Goal: Task Accomplishment & Management: Complete application form

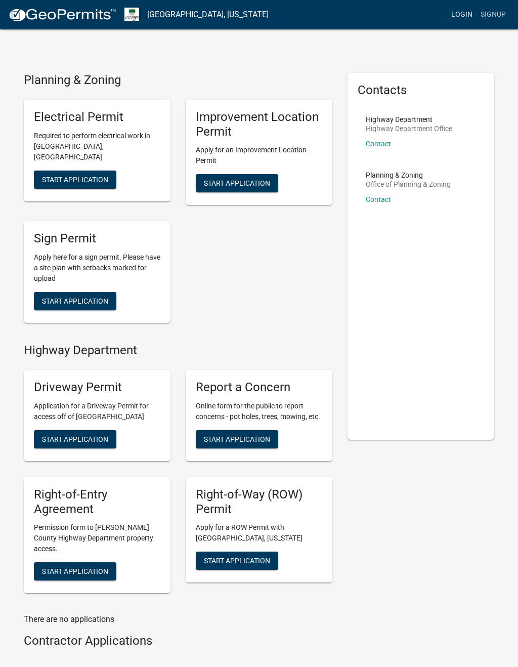
click at [453, 13] on link "Login" at bounding box center [461, 14] width 29 height 19
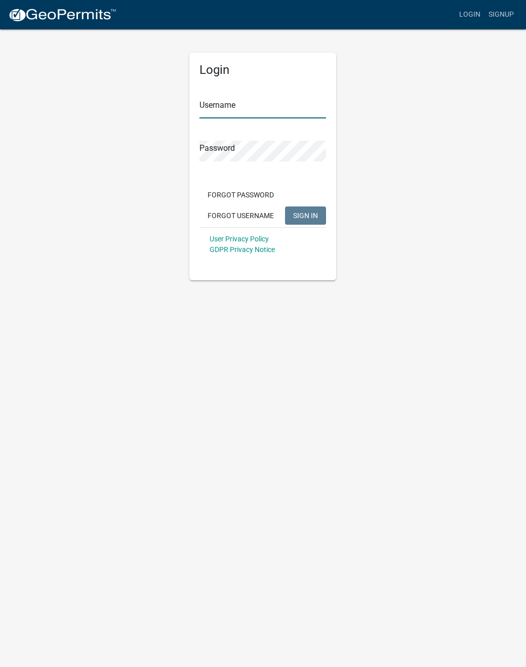
type input "riveragroup"
click at [297, 210] on button "SIGN IN" at bounding box center [305, 215] width 41 height 18
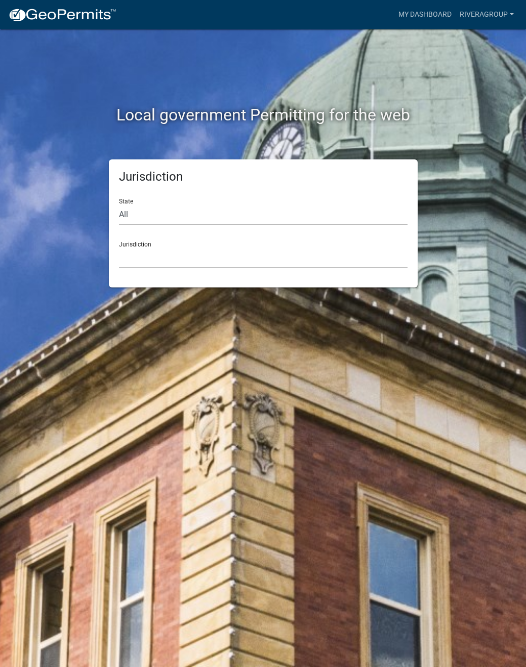
click at [145, 217] on select "All [US_STATE] [US_STATE] [US_STATE] [US_STATE] [US_STATE] [US_STATE] [US_STATE…" at bounding box center [263, 214] width 288 height 21
select select "[US_STATE]"
click at [119, 204] on select "All [US_STATE] [US_STATE] [US_STATE] [US_STATE] [US_STATE] [US_STATE] [US_STATE…" at bounding box center [263, 214] width 288 height 21
click at [199, 303] on div "Local government Permitting for the web Jurisdiction State All [US_STATE] [US_S…" at bounding box center [263, 333] width 526 height 667
click at [191, 261] on select "City of [GEOGRAPHIC_DATA], [US_STATE] City of [GEOGRAPHIC_DATA], [US_STATE] Cit…" at bounding box center [263, 257] width 288 height 21
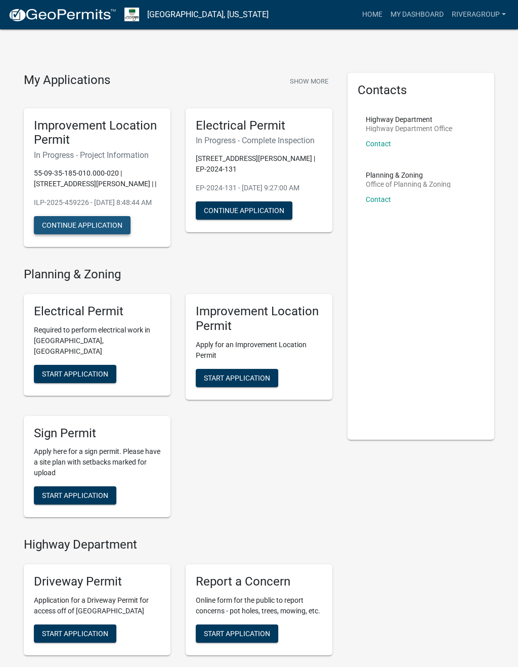
click at [80, 234] on button "Continue Application" at bounding box center [82, 225] width 97 height 18
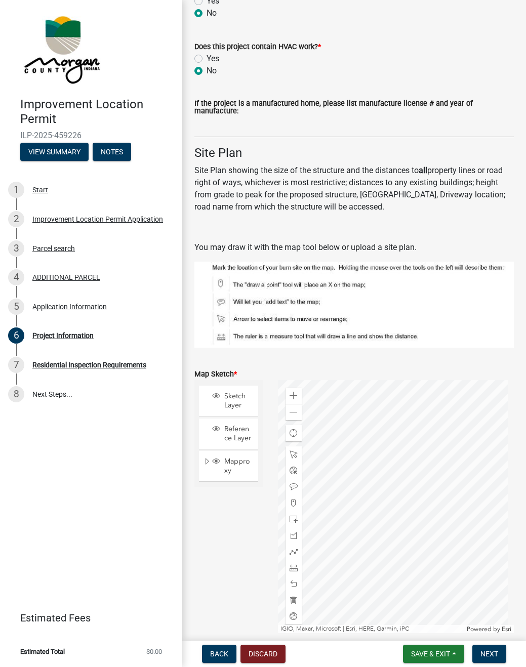
scroll to position [1687, 0]
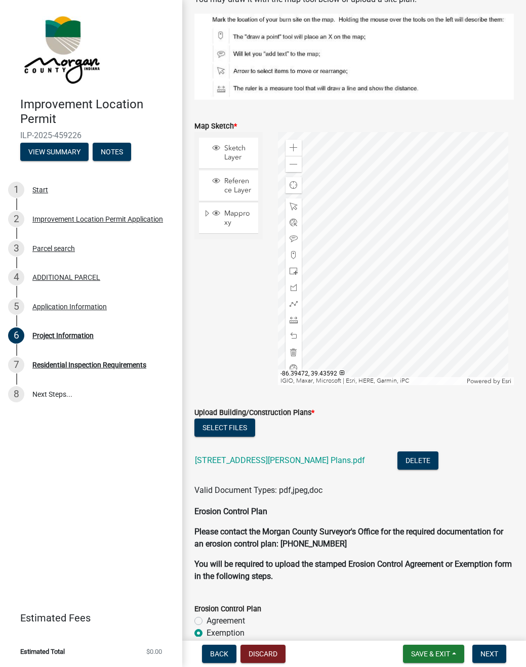
click at [218, 338] on div "Sketch Layer Reference Layer Mapproxy Roads Interstate labels Major Roads label…" at bounding box center [229, 258] width 84 height 253
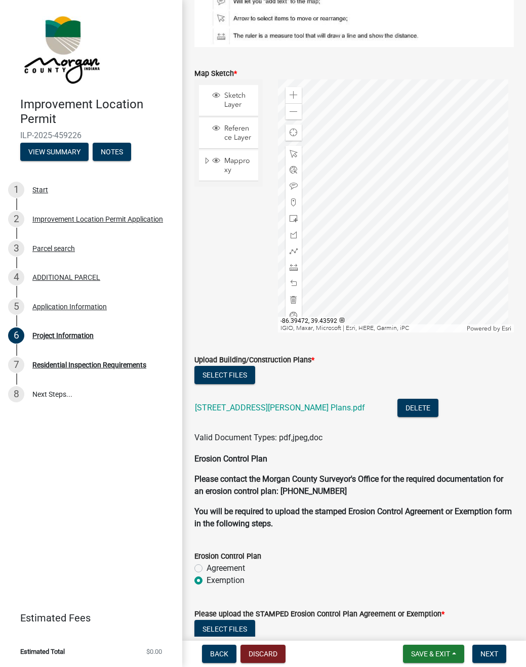
scroll to position [1843, 0]
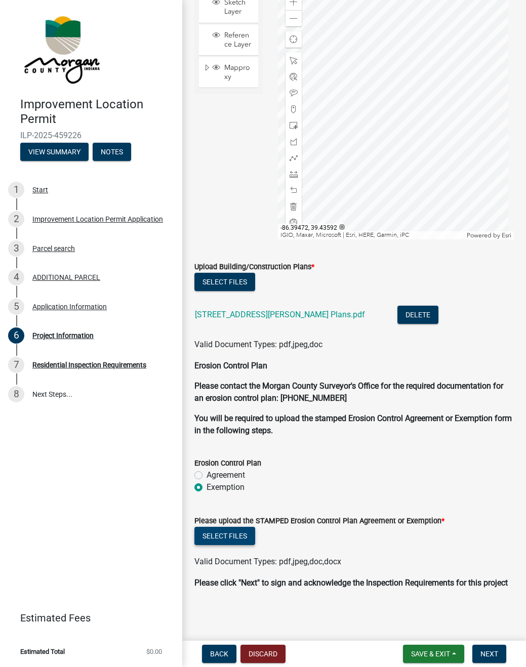
click at [233, 527] on button "Select files" at bounding box center [224, 536] width 61 height 18
click at [244, 527] on button "Select files" at bounding box center [224, 536] width 61 height 18
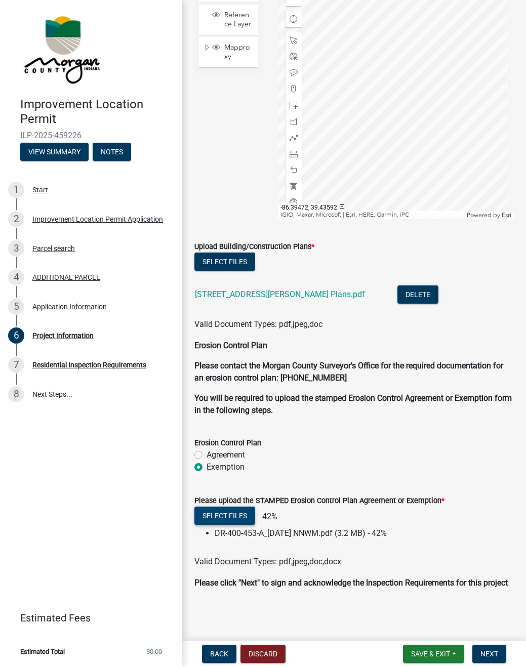
scroll to position [1863, 0]
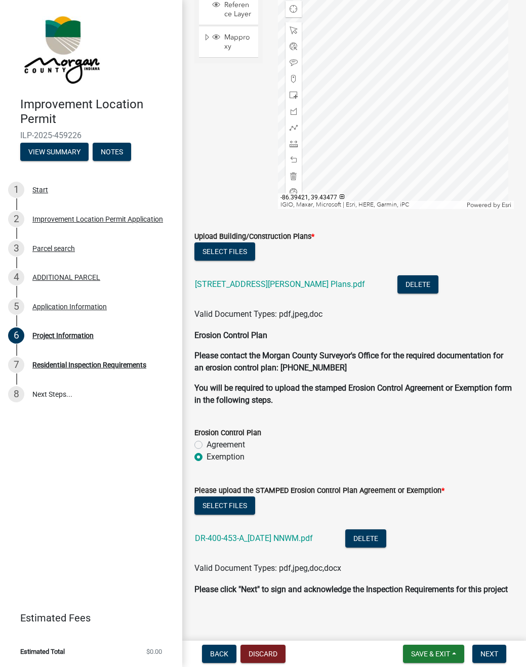
click at [419, 392] on p "You will be required to upload the stamped Erosion Control Agreement or Exempti…" at bounding box center [353, 394] width 319 height 24
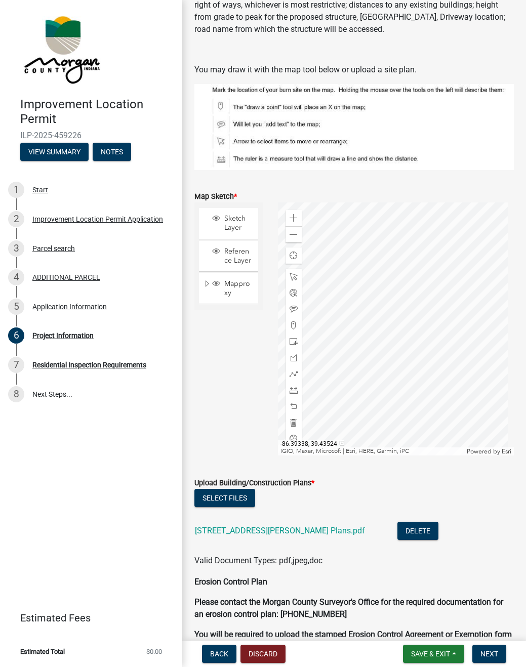
scroll to position [1637, 0]
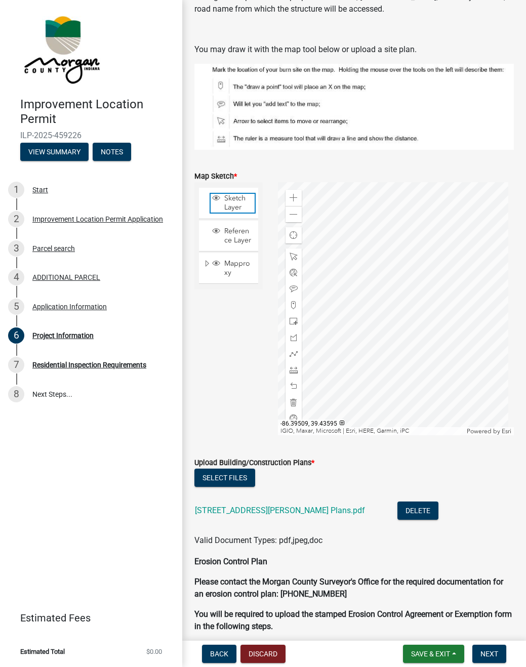
click at [239, 194] on span "Sketch Layer" at bounding box center [238, 203] width 33 height 18
click at [237, 196] on span "Sketch Layer" at bounding box center [238, 203] width 33 height 18
click at [230, 277] on span "Mapproxy" at bounding box center [238, 268] width 33 height 18
click at [231, 276] on span "Mapproxy" at bounding box center [238, 268] width 33 height 18
click at [232, 359] on div "Sketch Layer Reference Layer Mapproxy Roads Interstate labels Major Roads label…" at bounding box center [229, 308] width 84 height 253
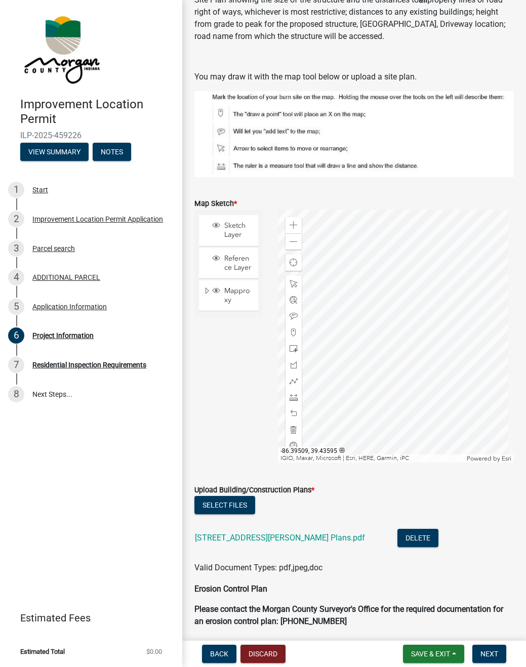
scroll to position [1565, 0]
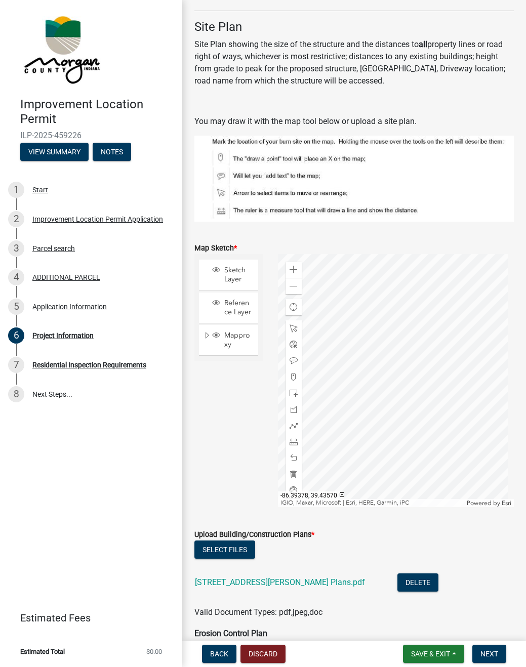
click at [387, 351] on div at bounding box center [396, 380] width 236 height 253
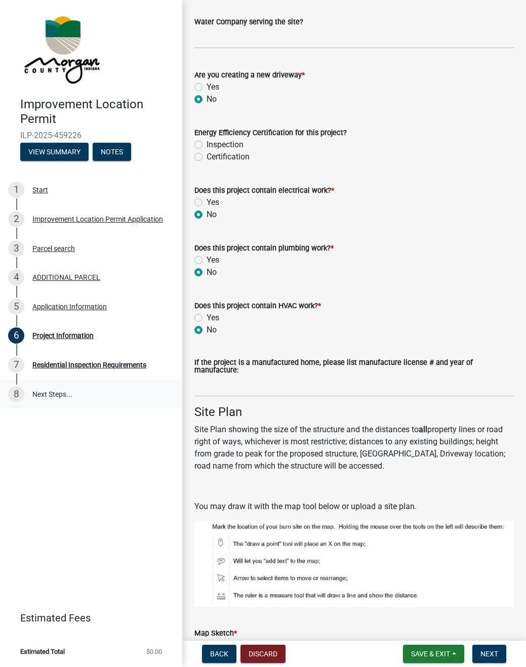
scroll to position [1178, 0]
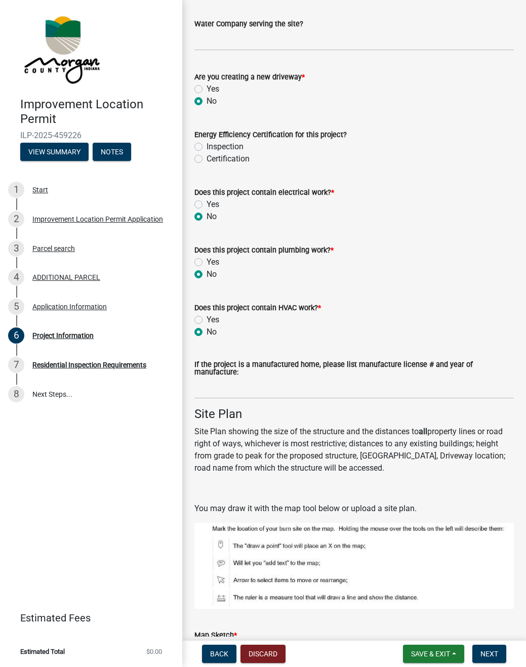
click at [206, 204] on label "Yes" at bounding box center [212, 204] width 13 height 12
click at [206, 204] on input "Yes" at bounding box center [209, 201] width 7 height 7
radio input "true"
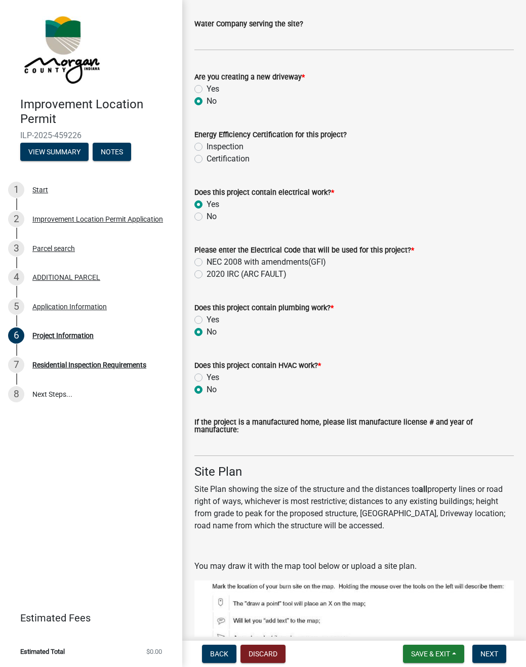
click at [197, 284] on wm-data-entity-input "Please enter the Electrical Code that will be used for this project? * NEC 2008…" at bounding box center [353, 261] width 319 height 58
click at [206, 318] on label "Yes" at bounding box center [212, 320] width 13 height 12
click at [206, 318] on input "Yes" at bounding box center [209, 317] width 7 height 7
radio input "true"
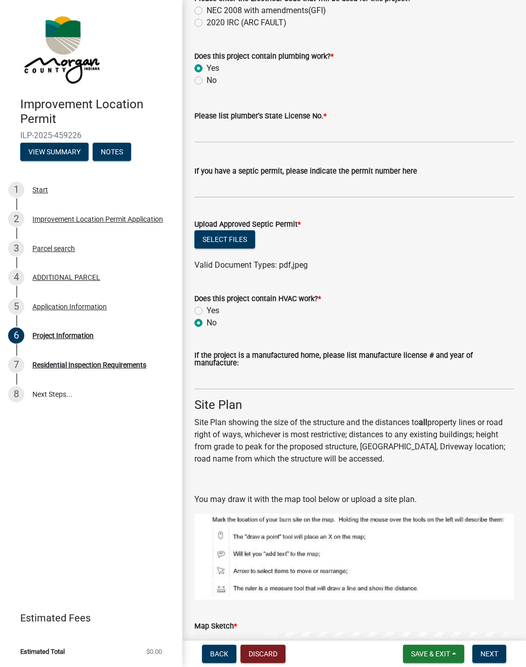
scroll to position [1442, 0]
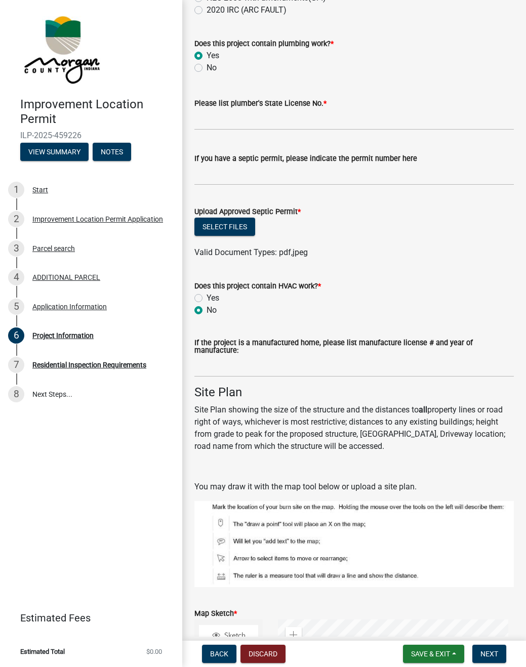
click at [206, 298] on label "Yes" at bounding box center [212, 298] width 13 height 12
click at [206, 298] on input "Yes" at bounding box center [209, 295] width 7 height 7
radio input "true"
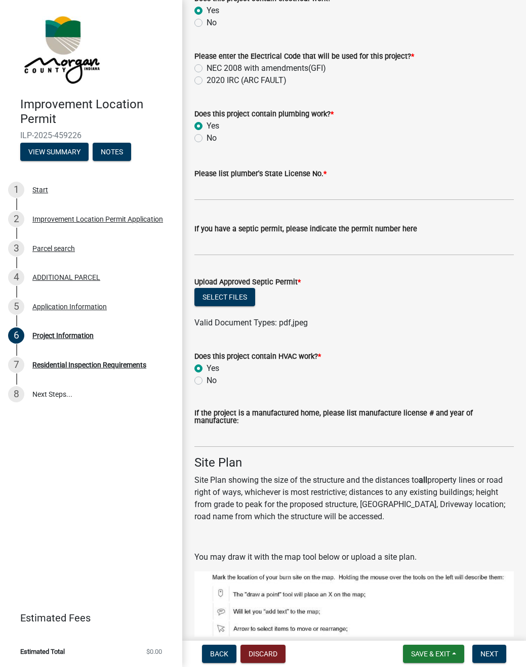
scroll to position [1331, 0]
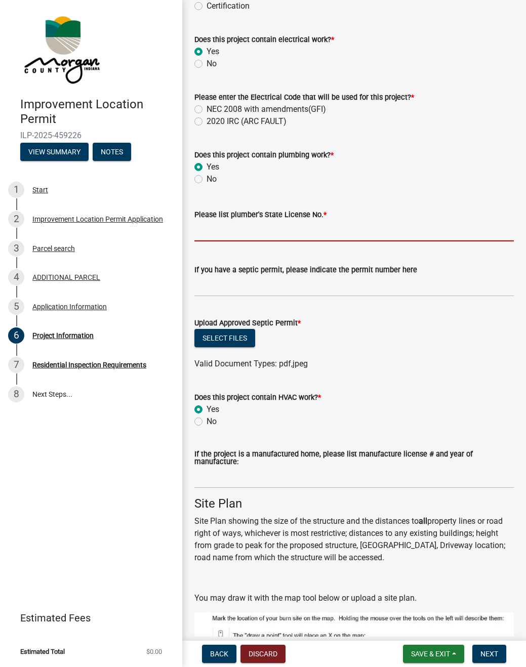
click at [263, 236] on input "Please list plumber's State License No. *" at bounding box center [353, 231] width 319 height 21
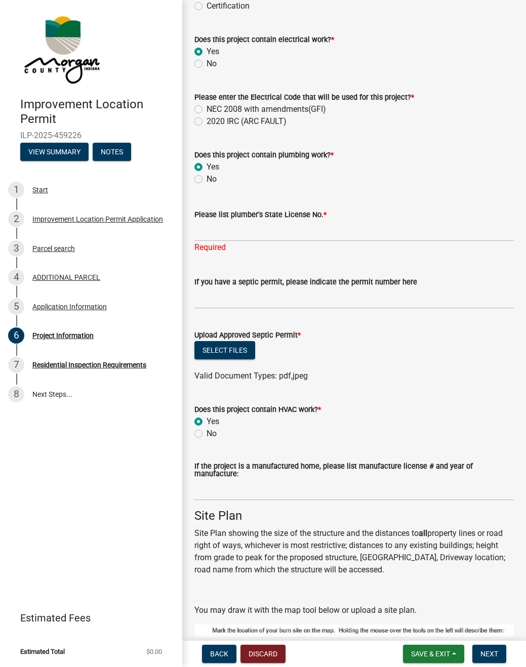
click at [301, 330] on form "Upload Approved Septic Permit * Select files Valid Document Types: pdf,jpeg" at bounding box center [353, 349] width 319 height 65
click at [238, 350] on button "Select files" at bounding box center [224, 350] width 61 height 18
click at [355, 357] on div "Select files" at bounding box center [353, 351] width 319 height 21
click at [335, 300] on input "If you have a septic permit, please indicate the permit number here" at bounding box center [353, 298] width 319 height 21
click at [398, 341] on div "Upload Approved Septic Permit *" at bounding box center [353, 335] width 319 height 12
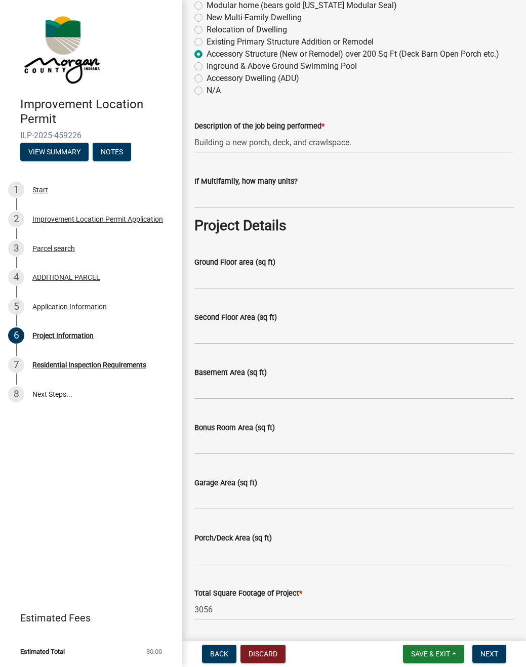
scroll to position [0, 0]
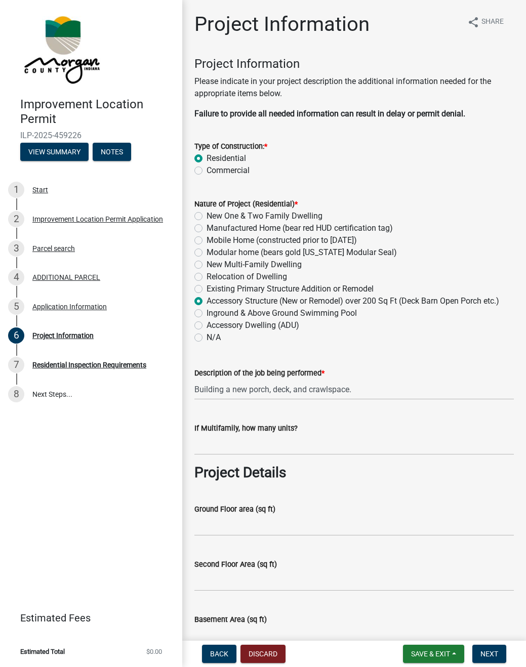
click at [271, 290] on label "Existing Primary Structure Addition or Remodel" at bounding box center [289, 289] width 167 height 12
click at [213, 289] on input "Existing Primary Structure Addition or Remodel" at bounding box center [209, 286] width 7 height 7
radio input "true"
click at [312, 393] on input "Building a new porch, deck, and crawlspace." at bounding box center [353, 389] width 319 height 21
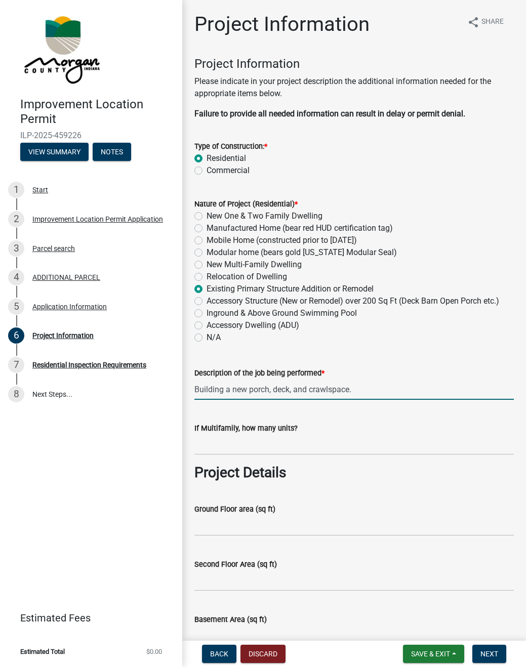
click at [308, 398] on input "Building a new porch, deck, and crawlspace." at bounding box center [353, 389] width 319 height 21
click at [312, 393] on input "Building a new porch, deck, and crawlspace." at bounding box center [353, 389] width 319 height 21
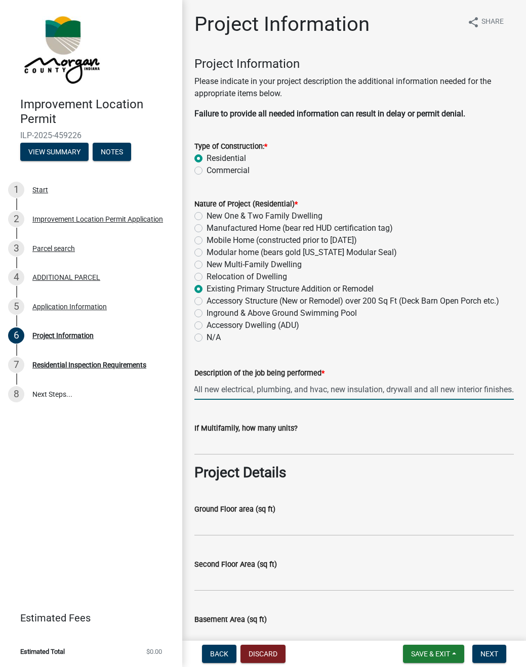
type input "New walls exterior and interior, remove block walls and rebuild 2x4 wood walls.…"
click at [344, 346] on wm-data-entity-input "Nature of Project (Residential) * New One & Two Family Dwelling Manufactured Ho…" at bounding box center [353, 269] width 319 height 167
click at [502, 390] on input "New walls exterior and interior, remove block walls and rebuild 2x4 wood walls.…" at bounding box center [353, 389] width 319 height 21
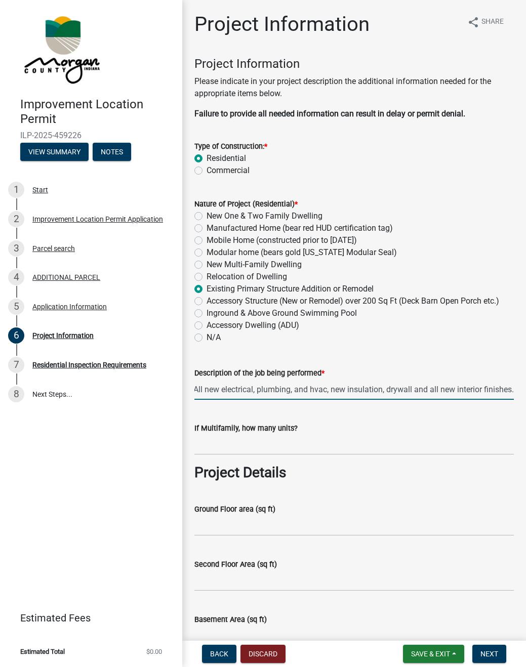
click at [406, 343] on div "N/A" at bounding box center [353, 337] width 319 height 12
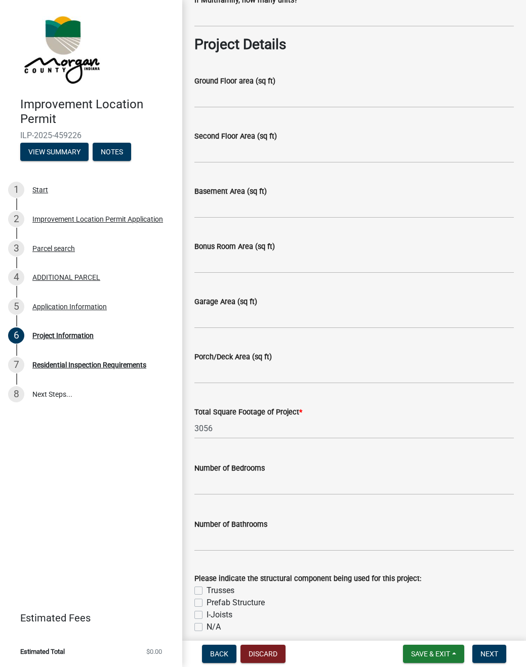
scroll to position [589, 0]
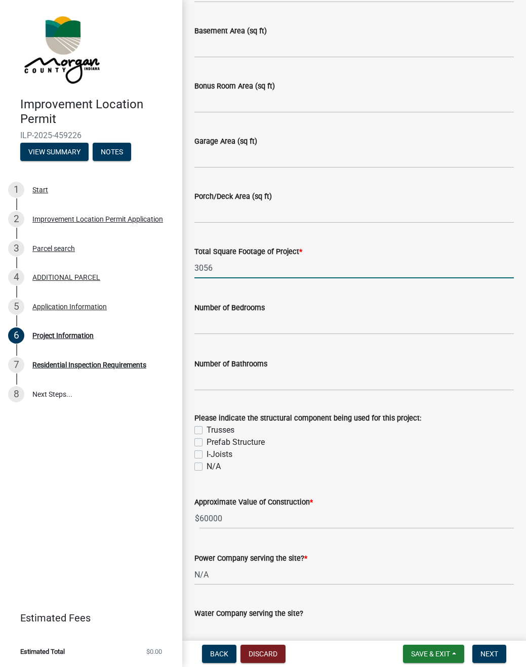
click at [223, 276] on input "3056" at bounding box center [353, 268] width 319 height 21
type input "2609"
click at [326, 234] on div "Total Square Footage of Project * 2609" at bounding box center [353, 254] width 319 height 47
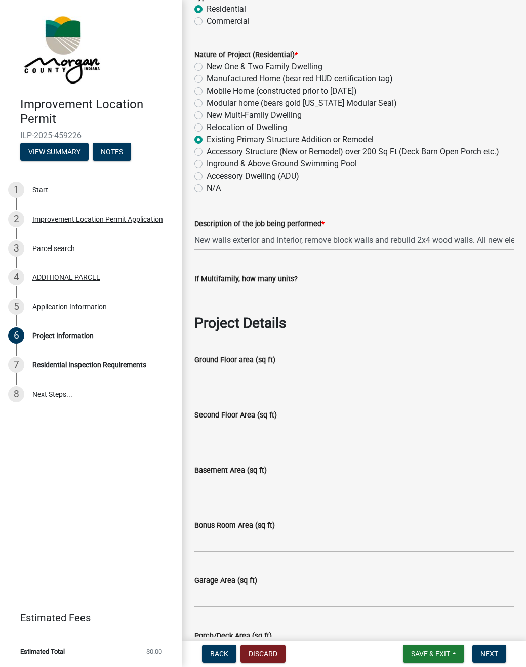
scroll to position [0, 0]
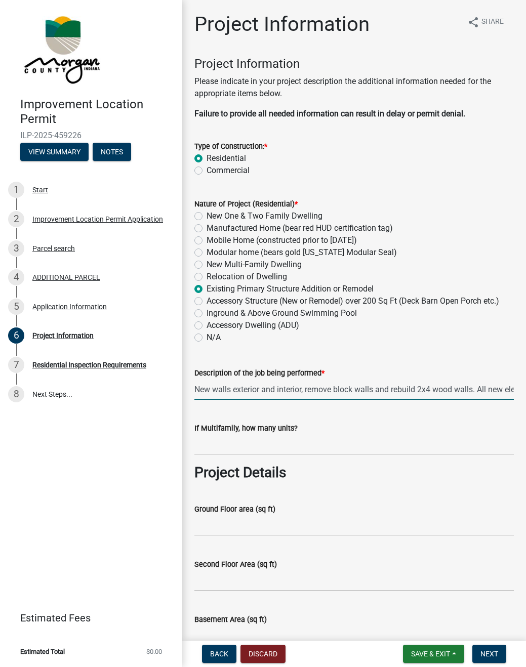
click at [197, 389] on input "New walls exterior and interior, remove block walls and rebuild 2x4 wood walls.…" at bounding box center [353, 389] width 319 height 21
type input "New porch and deck, new walls exterior and interior, remove block walls and reb…"
click at [268, 359] on div "Description of the job being performed * New porch and deck, new walls exterior…" at bounding box center [353, 376] width 319 height 47
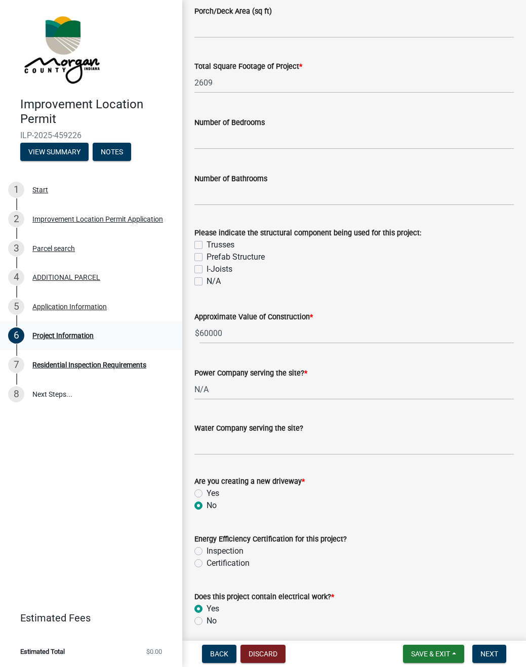
scroll to position [778, 0]
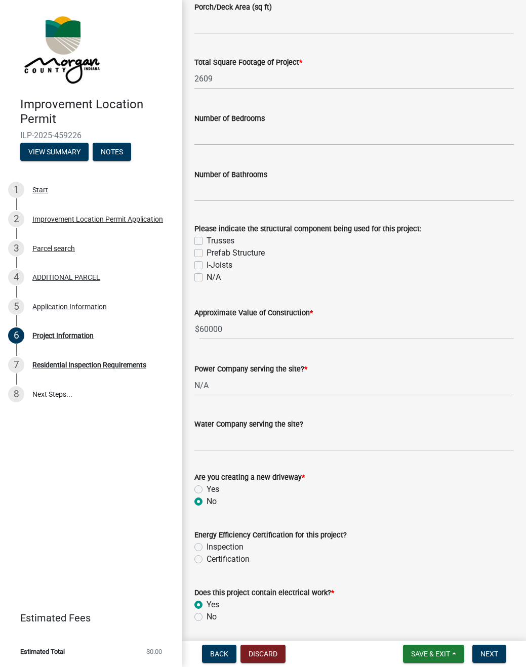
click at [206, 279] on label "N/A" at bounding box center [213, 277] width 14 height 12
click at [206, 278] on input "N/A" at bounding box center [209, 274] width 7 height 7
checkbox input "true"
checkbox input "false"
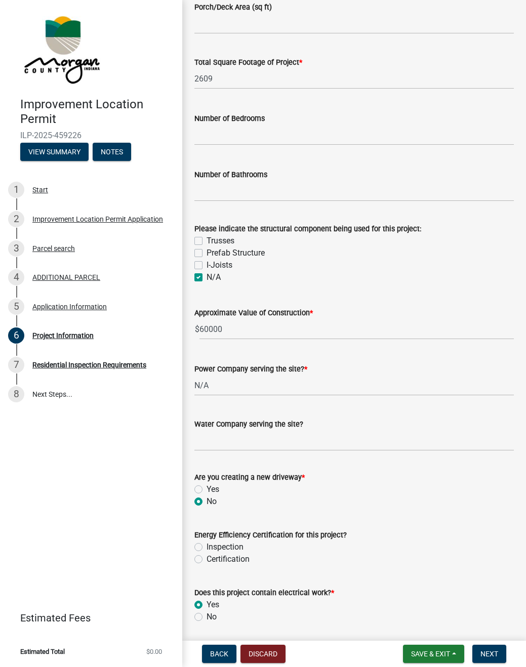
checkbox input "false"
checkbox input "true"
click at [221, 303] on div "Approximate Value of Construction * $ 60000" at bounding box center [353, 316] width 319 height 47
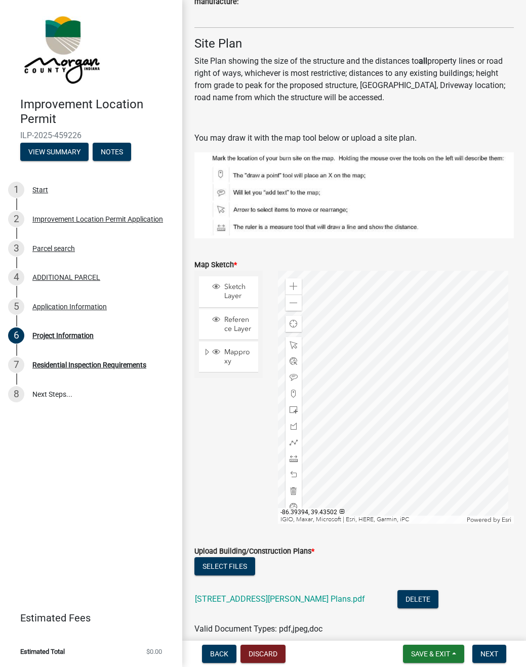
scroll to position [1814, 0]
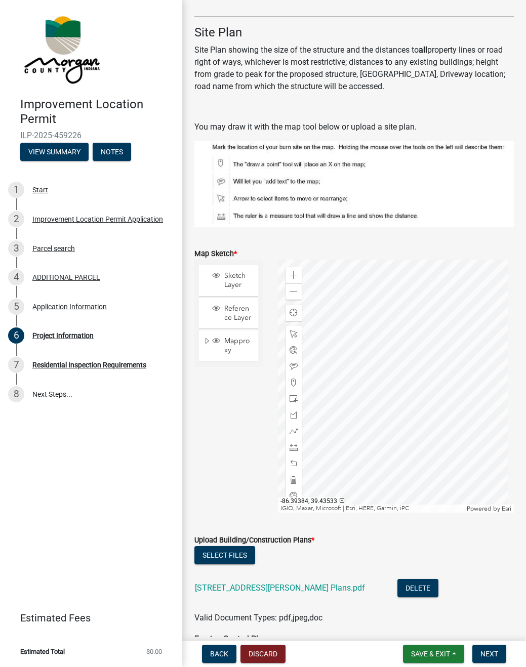
click at [382, 397] on div at bounding box center [396, 386] width 236 height 253
click at [415, 397] on div at bounding box center [396, 386] width 236 height 253
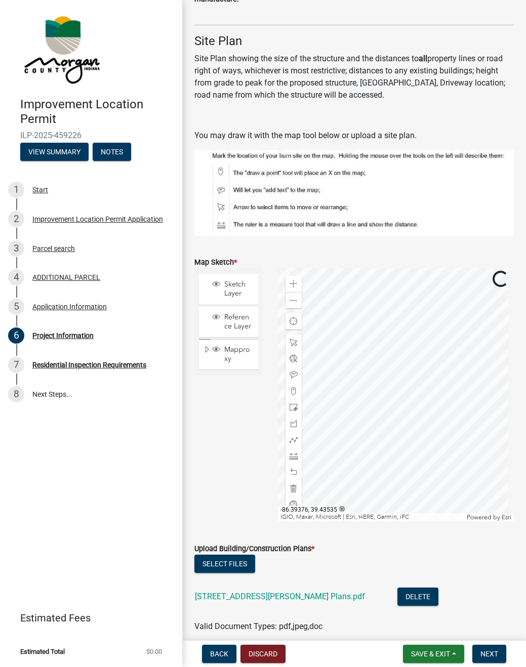
scroll to position [1797, 0]
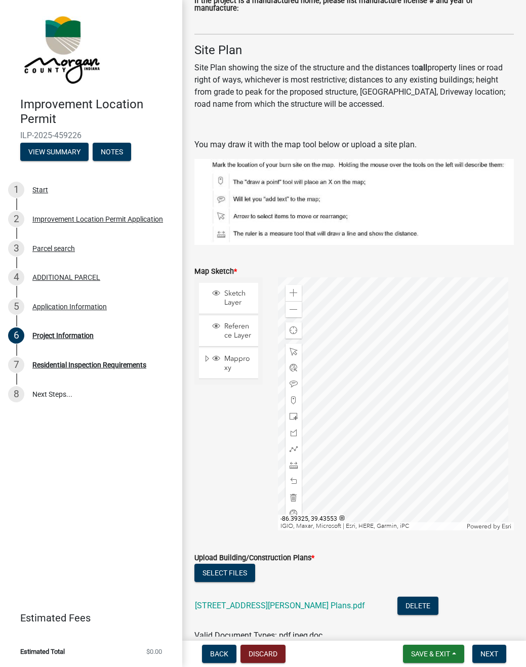
click at [440, 389] on div at bounding box center [396, 403] width 236 height 253
click at [291, 329] on span "Find my location" at bounding box center [293, 330] width 8 height 8
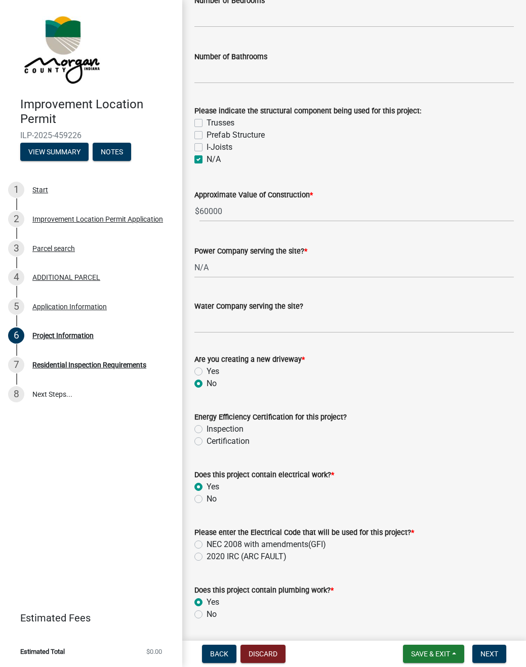
scroll to position [887, 0]
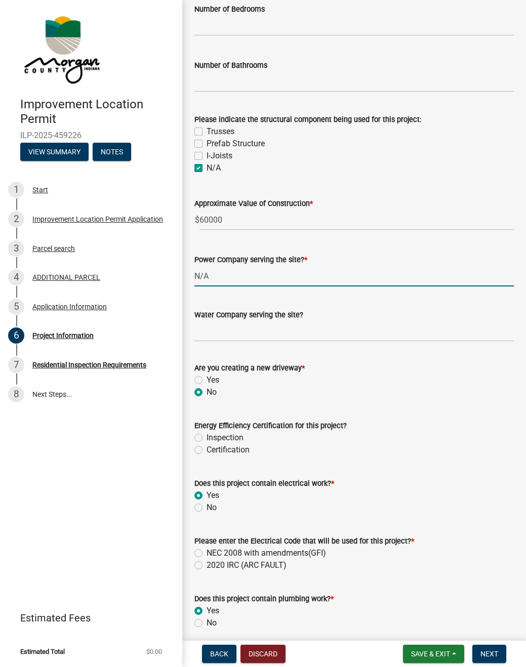
click at [236, 272] on input "N/A" at bounding box center [353, 276] width 319 height 21
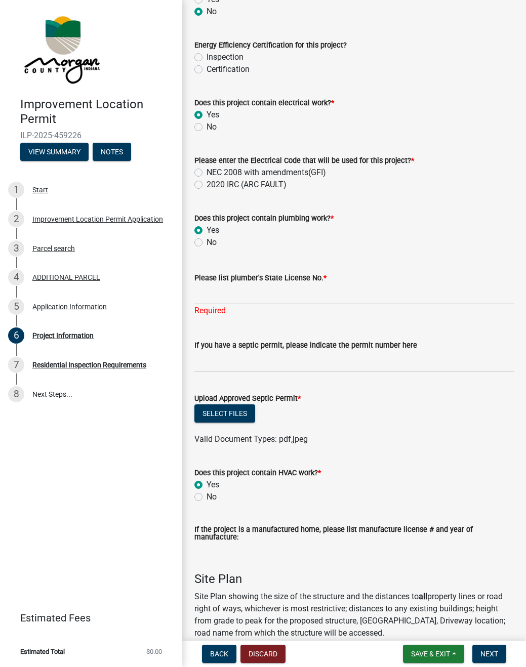
scroll to position [1267, 0]
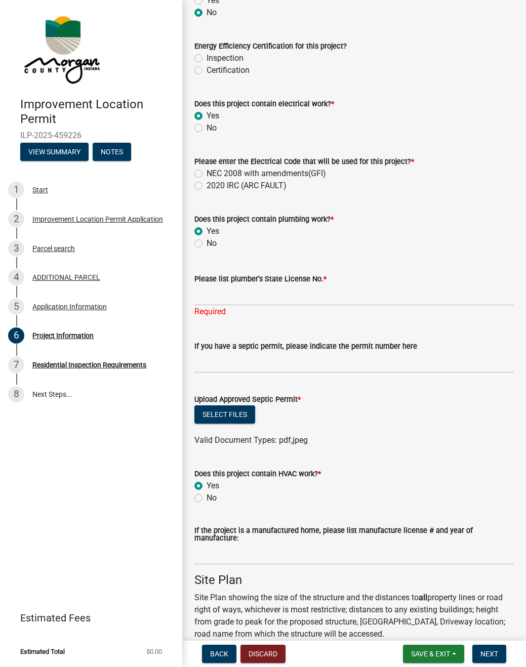
type input "Duke"
click at [272, 358] on input "If you have a septic permit, please indicate the permit number here" at bounding box center [353, 362] width 319 height 21
click at [346, 407] on div "Select files" at bounding box center [353, 415] width 319 height 21
click at [259, 415] on div "Select files" at bounding box center [353, 415] width 319 height 21
click at [267, 399] on label "Upload Approved Septic Permit *" at bounding box center [247, 399] width 106 height 7
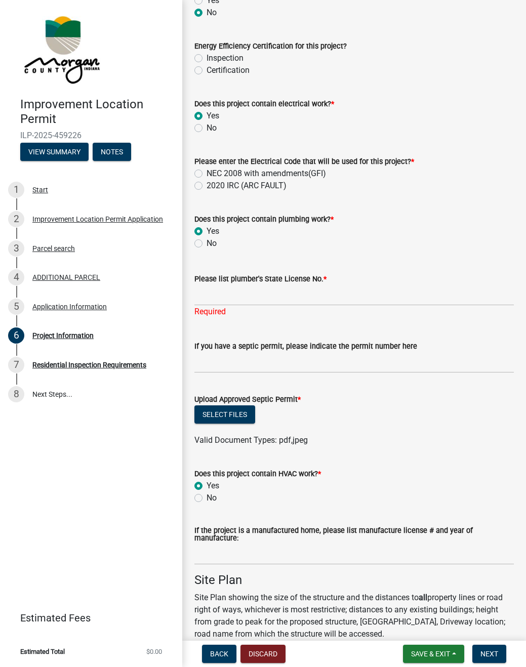
click at [294, 396] on label "Upload Approved Septic Permit *" at bounding box center [247, 399] width 106 height 7
click at [317, 472] on label "Does this project contain HVAC work? *" at bounding box center [257, 474] width 127 height 7
click at [219, 183] on label "2020 IRC (ARC FAULT)" at bounding box center [246, 186] width 80 height 12
click at [213, 183] on input "2020 IRC (ARC FAULT)" at bounding box center [209, 183] width 7 height 7
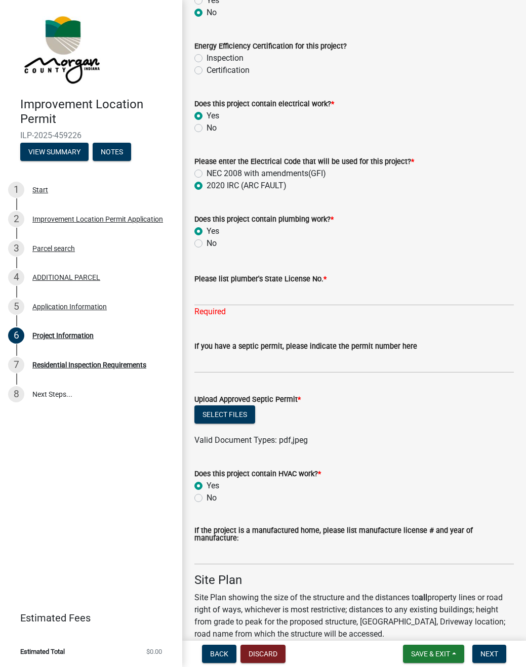
radio input "true"
click at [291, 287] on input "Please list plumber's State License No. *" at bounding box center [353, 295] width 319 height 21
type input "LHPO200270"
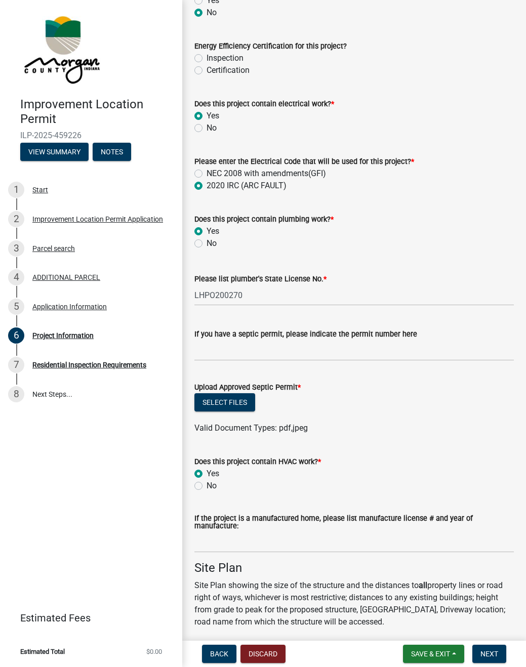
click at [408, 426] on wm-upload "Select files Valid Document Types: pdf,jpeg" at bounding box center [353, 413] width 319 height 41
click at [408, 426] on div "Valid Document Types: pdf,jpeg" at bounding box center [354, 428] width 335 height 12
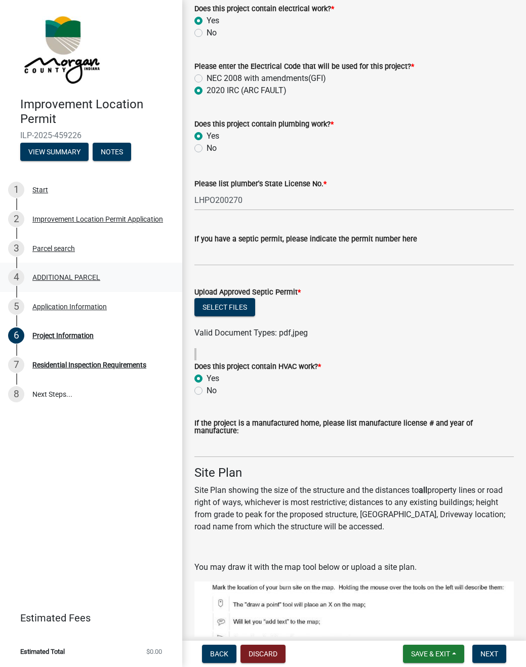
scroll to position [1315, 0]
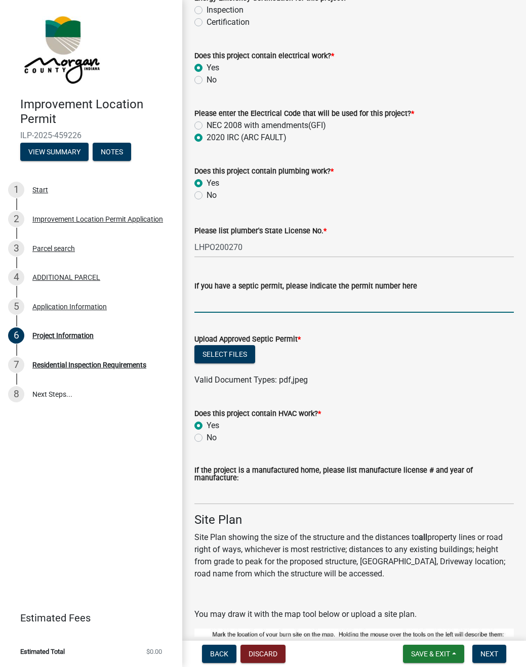
click at [323, 303] on input "If you have a septic permit, please indicate the permit number here" at bounding box center [353, 302] width 319 height 21
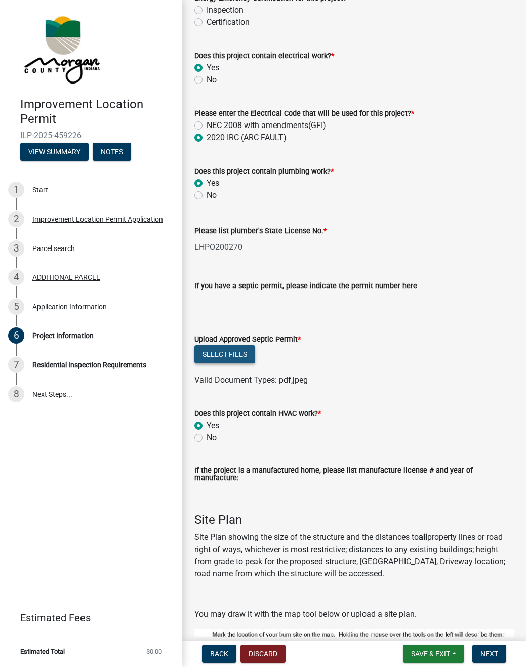
click at [239, 353] on button "Select files" at bounding box center [224, 354] width 61 height 18
click at [242, 289] on label "If you have a septic permit, please indicate the permit number here" at bounding box center [305, 286] width 223 height 7
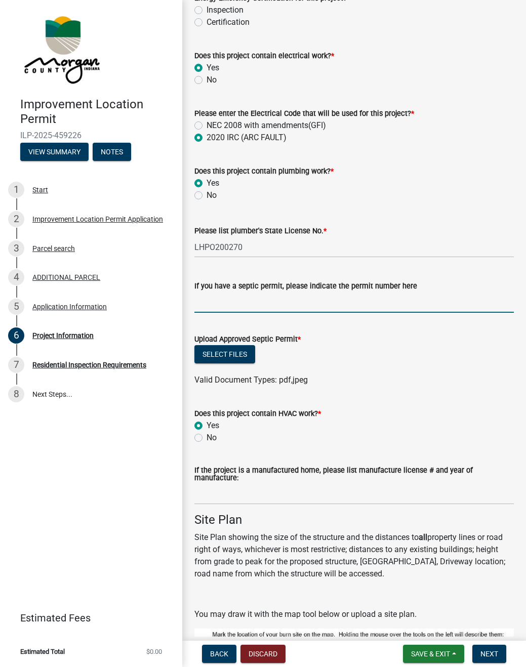
click at [242, 292] on input "If you have a septic permit, please indicate the permit number here" at bounding box center [353, 302] width 319 height 21
click at [243, 295] on input "If you have a septic permit, please indicate the permit number here" at bounding box center [353, 302] width 319 height 21
type input "N/A"
click at [344, 327] on form "Upload Approved Septic Permit * Select files Valid Document Types: pdf,jpeg" at bounding box center [353, 353] width 319 height 65
click at [297, 340] on label "Upload Approved Septic Permit *" at bounding box center [247, 339] width 106 height 7
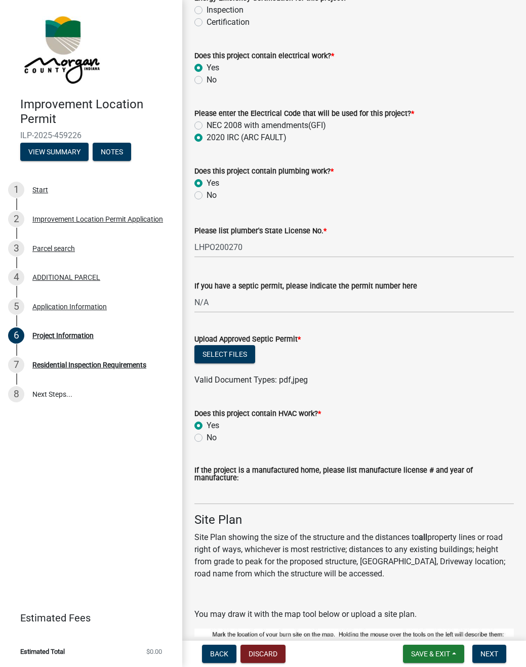
click at [300, 338] on span "*" at bounding box center [299, 339] width 3 height 9
click at [300, 337] on div "Upload Approved Septic Permit *" at bounding box center [353, 339] width 319 height 12
click at [300, 337] on span "*" at bounding box center [299, 339] width 3 height 9
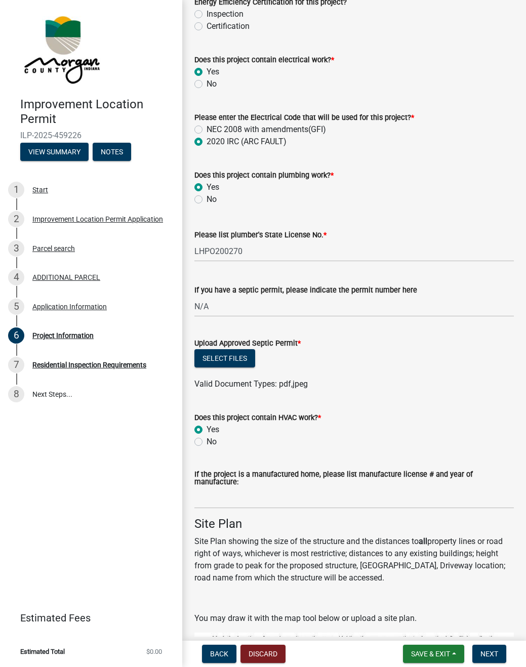
scroll to position [1309, 0]
